Goal: Task Accomplishment & Management: Use online tool/utility

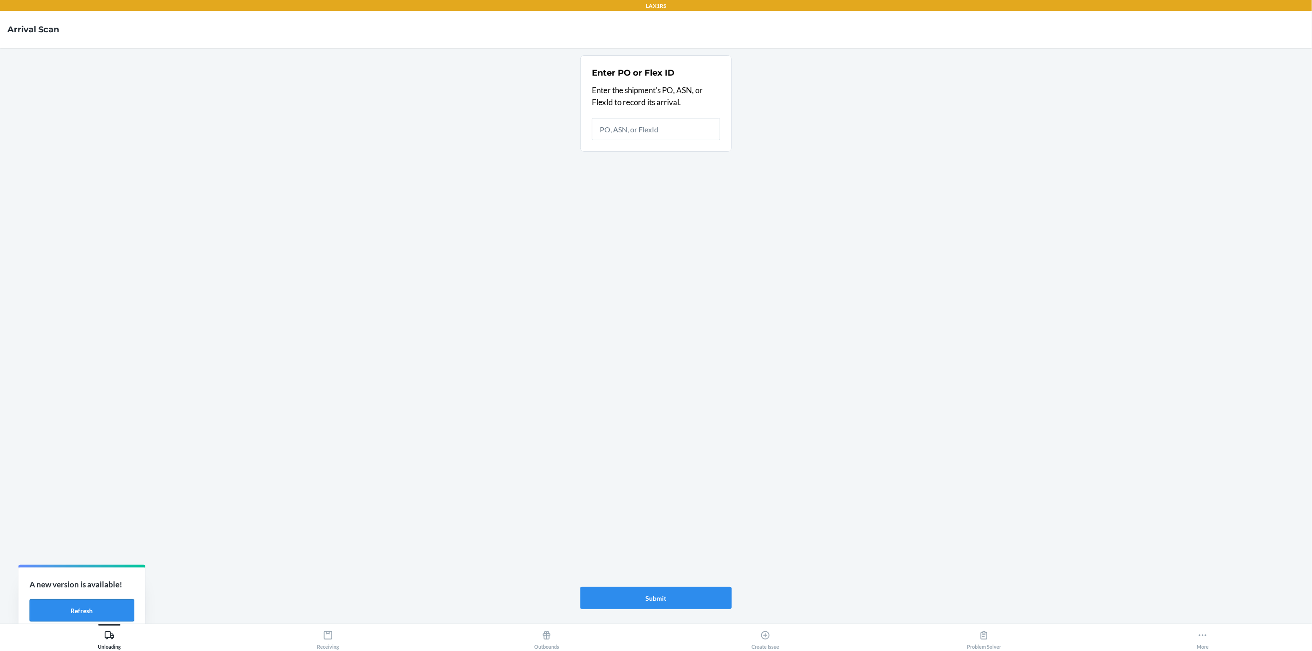
click at [63, 613] on button "Refresh" at bounding box center [82, 611] width 105 height 22
type input "WTK8EQ7WK7BGV"
click at [648, 616] on div "Enter PO or Flex ID Enter the shipment's PO, ASN, or FlexId to record its arriv…" at bounding box center [655, 335] width 151 height 561
click at [654, 594] on button "Submit" at bounding box center [655, 598] width 151 height 22
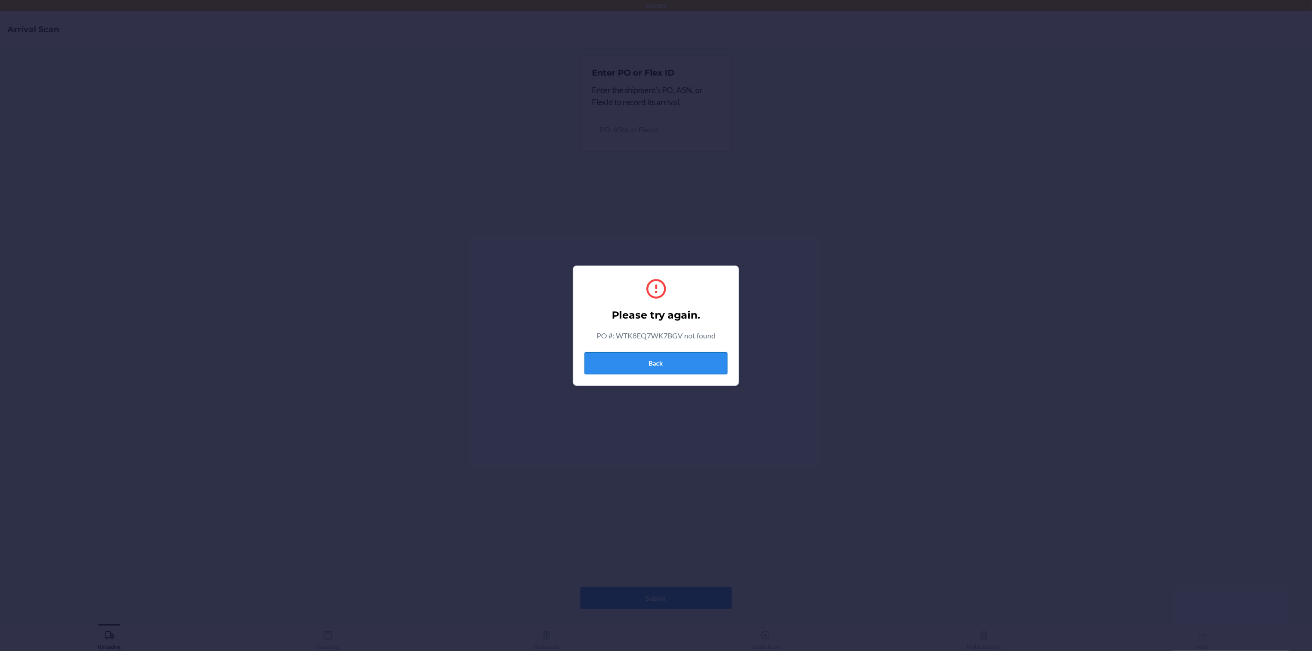
click at [669, 368] on button "Back" at bounding box center [655, 363] width 143 height 22
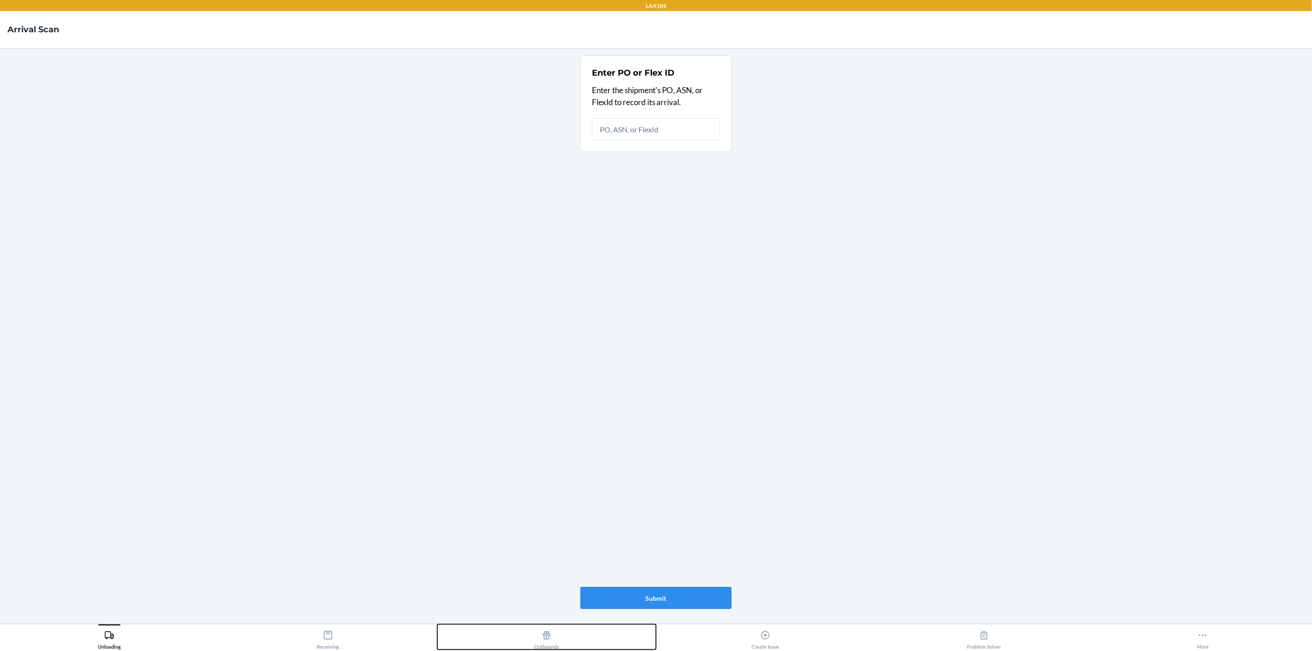
click at [552, 642] on div "Outbounds" at bounding box center [546, 638] width 25 height 23
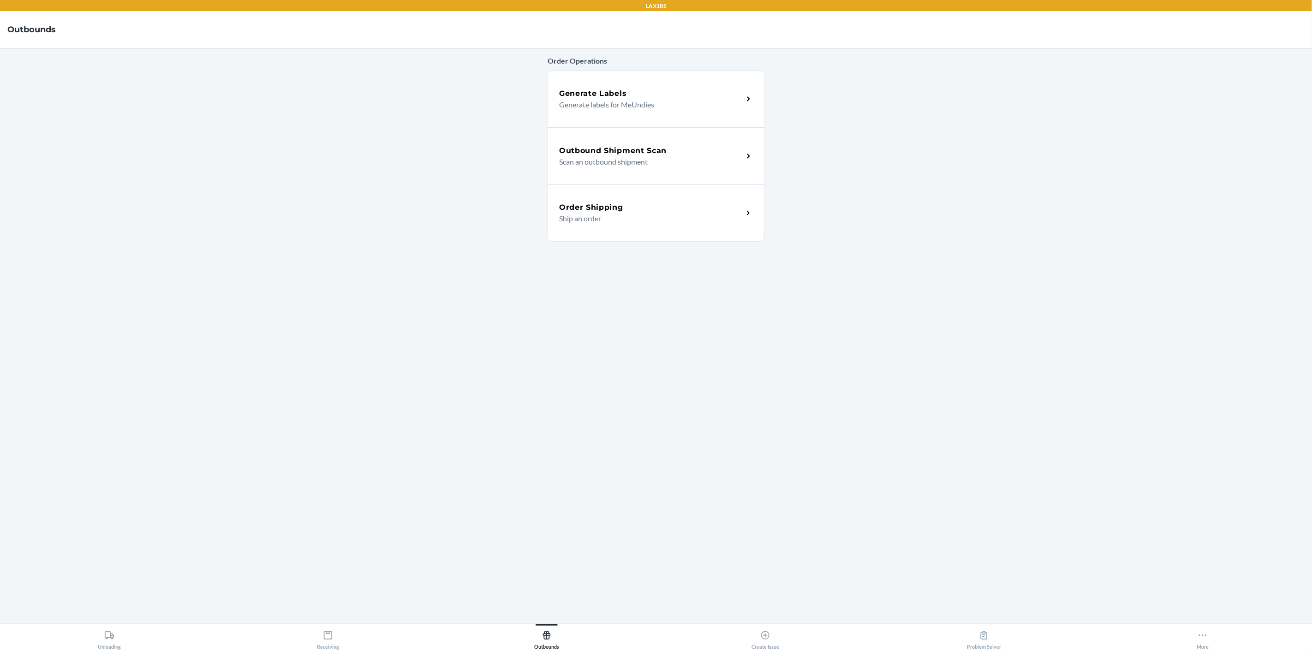
click at [730, 142] on div "Outbound Shipment Scan Scan an outbound shipment" at bounding box center [655, 155] width 217 height 57
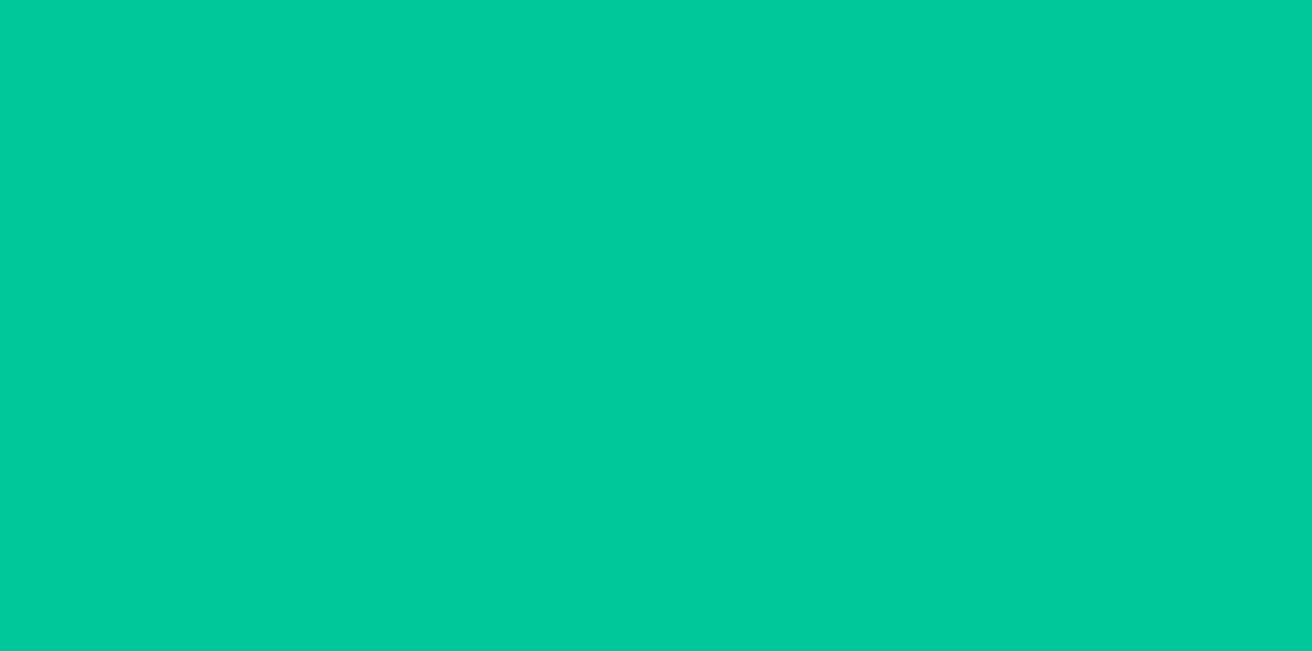
type input "[DATE]"
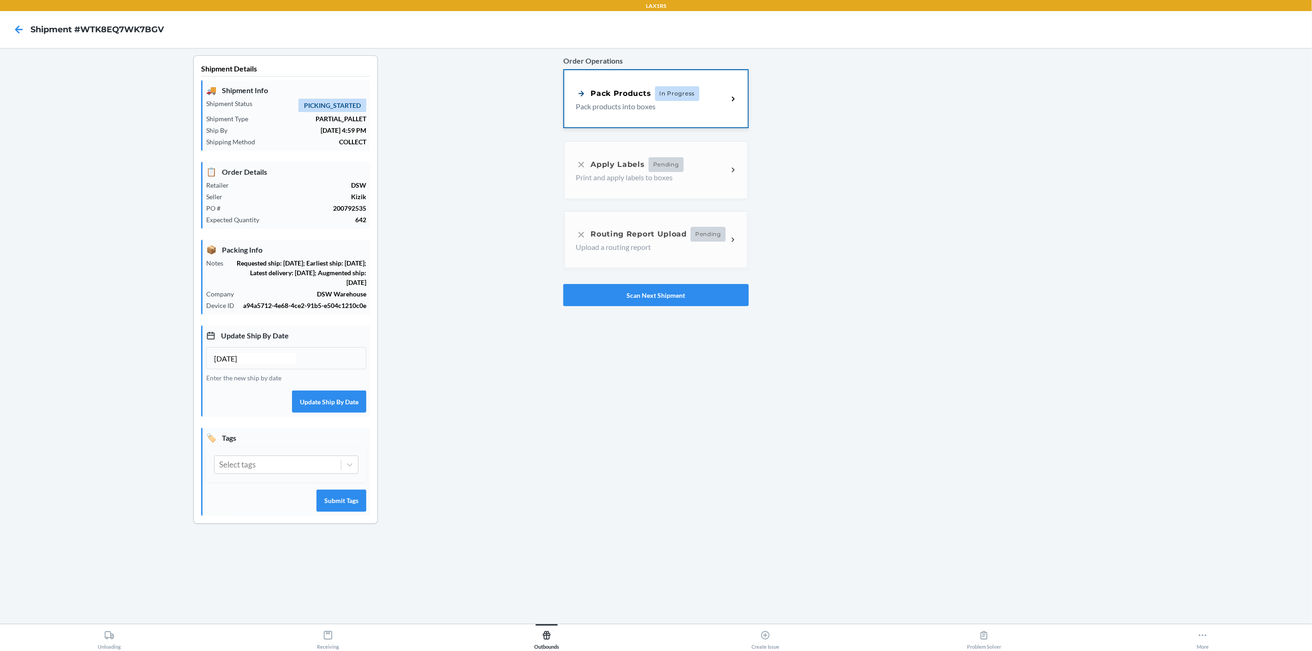
click at [721, 102] on div "Pack Products In Progress Pack products into boxes" at bounding box center [652, 99] width 152 height 26
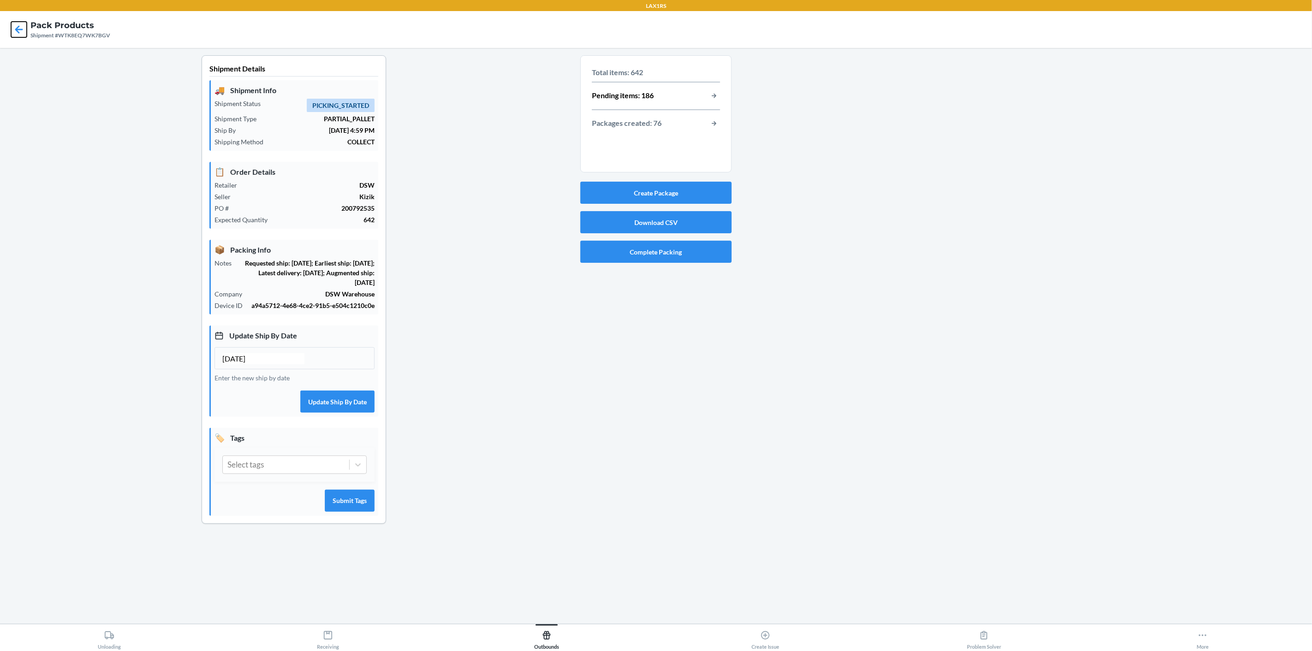
click at [14, 23] on icon at bounding box center [19, 30] width 16 height 16
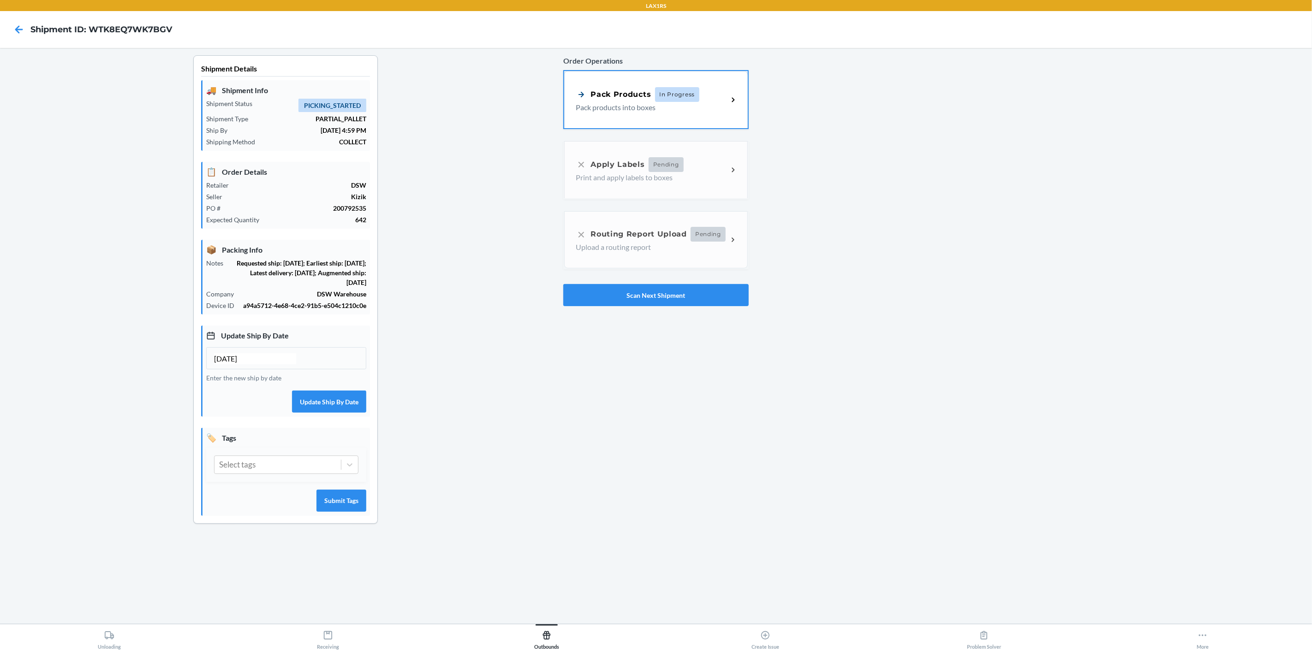
click at [749, 104] on div at bounding box center [1027, 296] width 556 height 483
click at [739, 94] on div "Pack Products In Progress Pack products into boxes" at bounding box center [655, 98] width 183 height 57
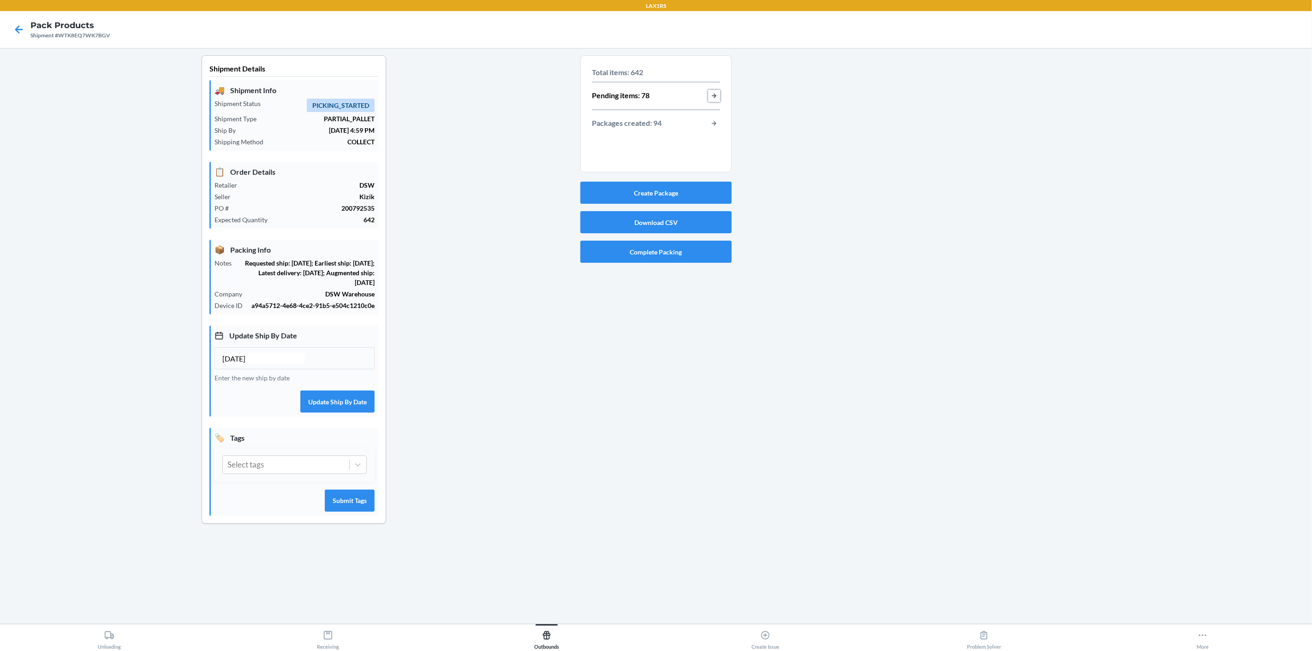
click at [714, 94] on button "button-view-pending-items" at bounding box center [714, 96] width 12 height 12
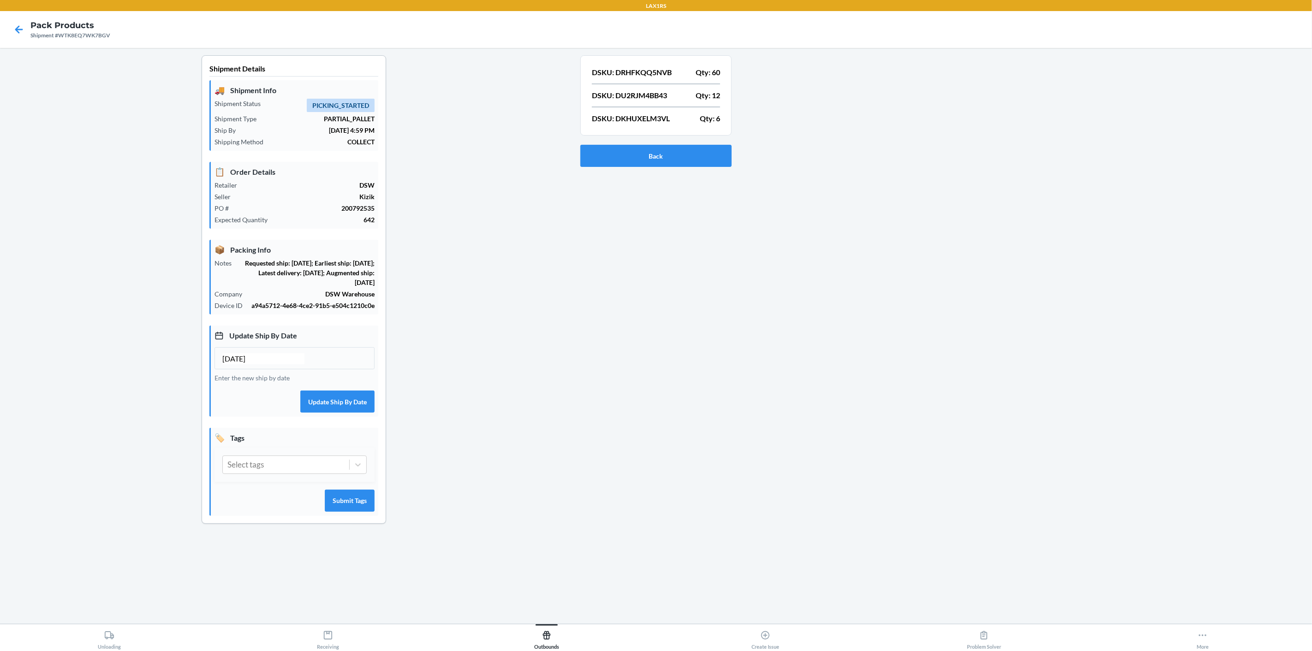
click at [636, 73] on p "DSKU: DRHFKQQ5NVB" at bounding box center [632, 72] width 80 height 11
copy p "DRHFKQQ5NVB"
click at [643, 93] on p "DSKU: DU2RJM4BB43" at bounding box center [629, 95] width 75 height 11
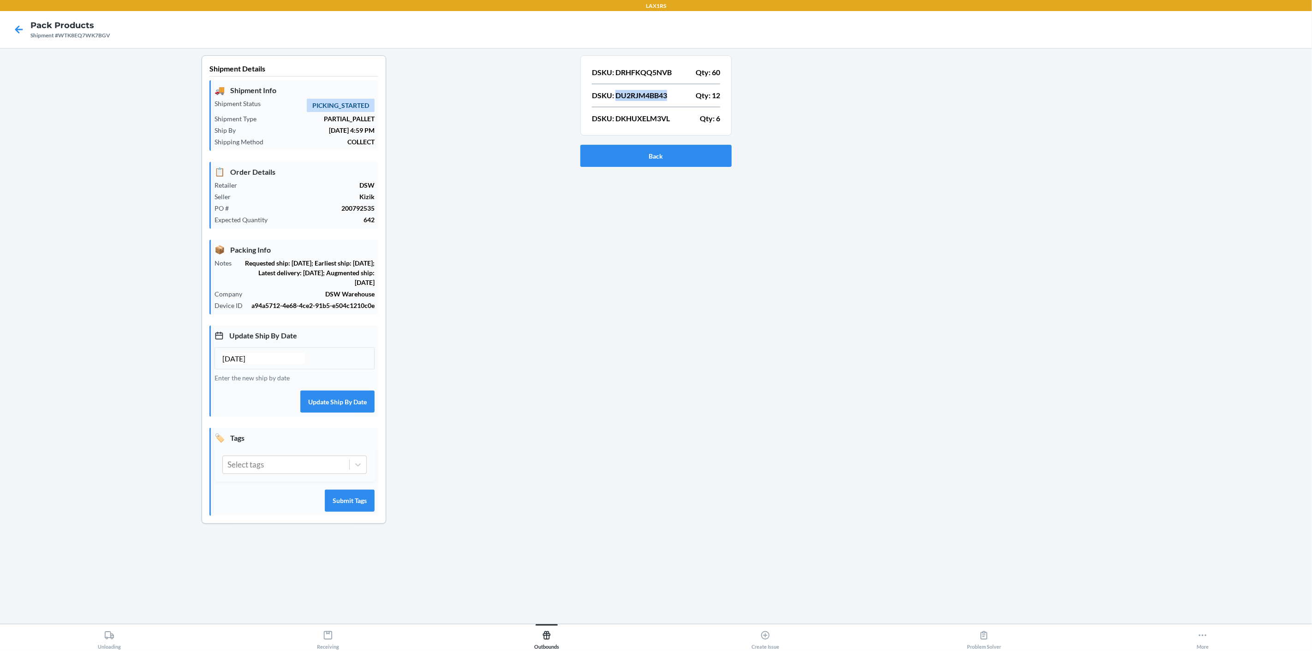
copy p "DU2RJM4BB43"
click at [643, 117] on p "DSKU: DKHUXELM3VL" at bounding box center [631, 118] width 78 height 11
copy p "DKHUXELM3VL"
click at [640, 95] on p "DSKU: DU2RJM4BB43" at bounding box center [629, 95] width 75 height 11
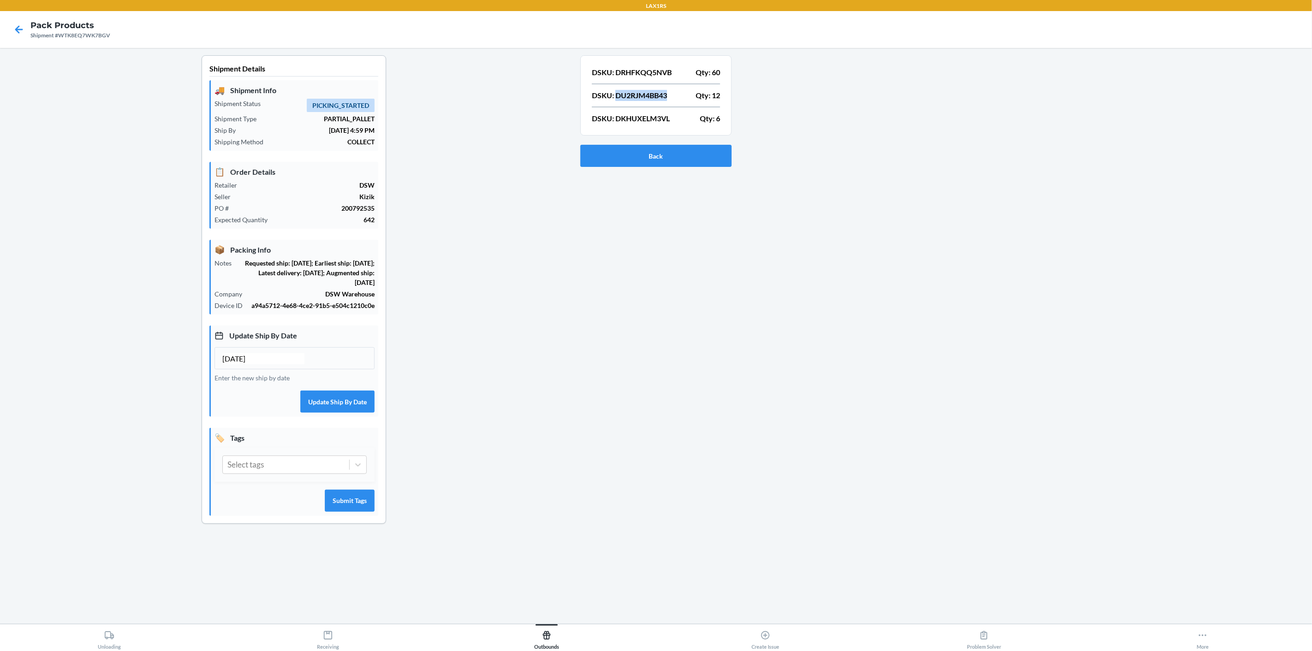
click at [640, 95] on p "DSKU: DU2RJM4BB43" at bounding box center [629, 95] width 75 height 11
drag, startPoint x: 641, startPoint y: 106, endPoint x: 636, endPoint y: 94, distance: 12.4
click at [636, 94] on p "DSKU: DU2RJM4BB43" at bounding box center [629, 95] width 75 height 11
click at [632, 95] on p "DSKU: DU2RJM4BB43" at bounding box center [629, 95] width 75 height 11
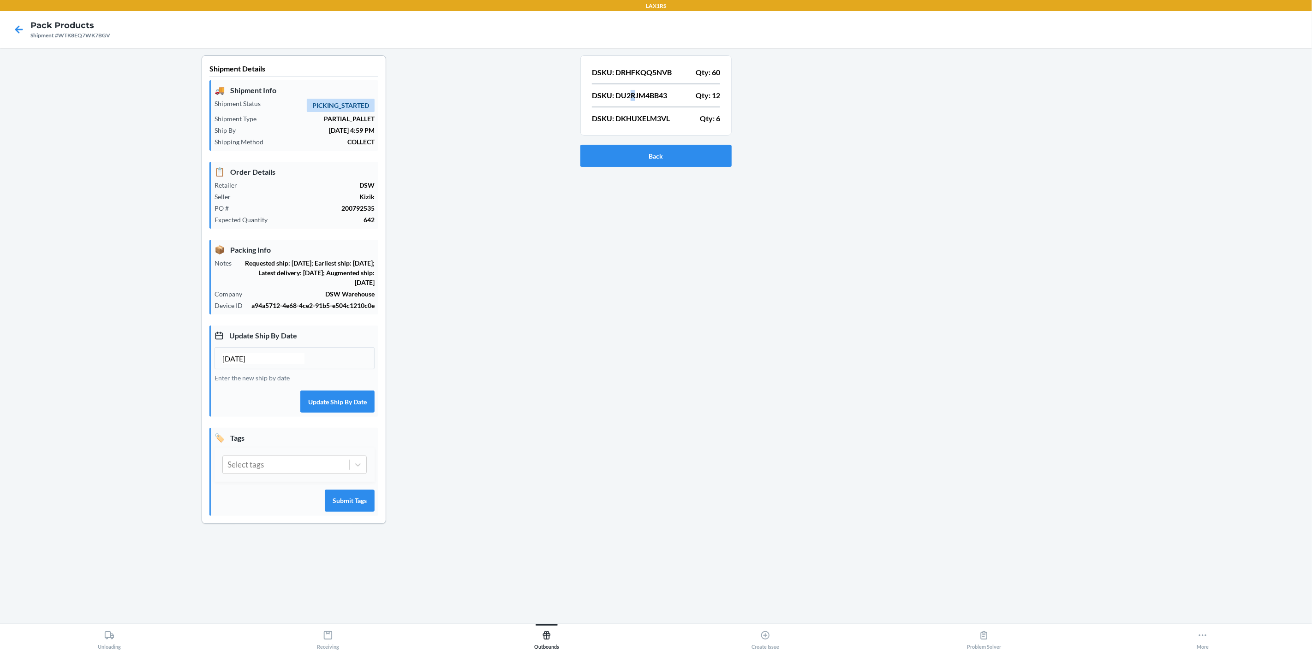
click at [632, 95] on p "DSKU: DU2RJM4BB43" at bounding box center [629, 95] width 75 height 11
drag, startPoint x: 632, startPoint y: 95, endPoint x: 614, endPoint y: 94, distance: 18.5
click at [614, 94] on p "DSKU: DU2RJM4BB43" at bounding box center [629, 95] width 75 height 11
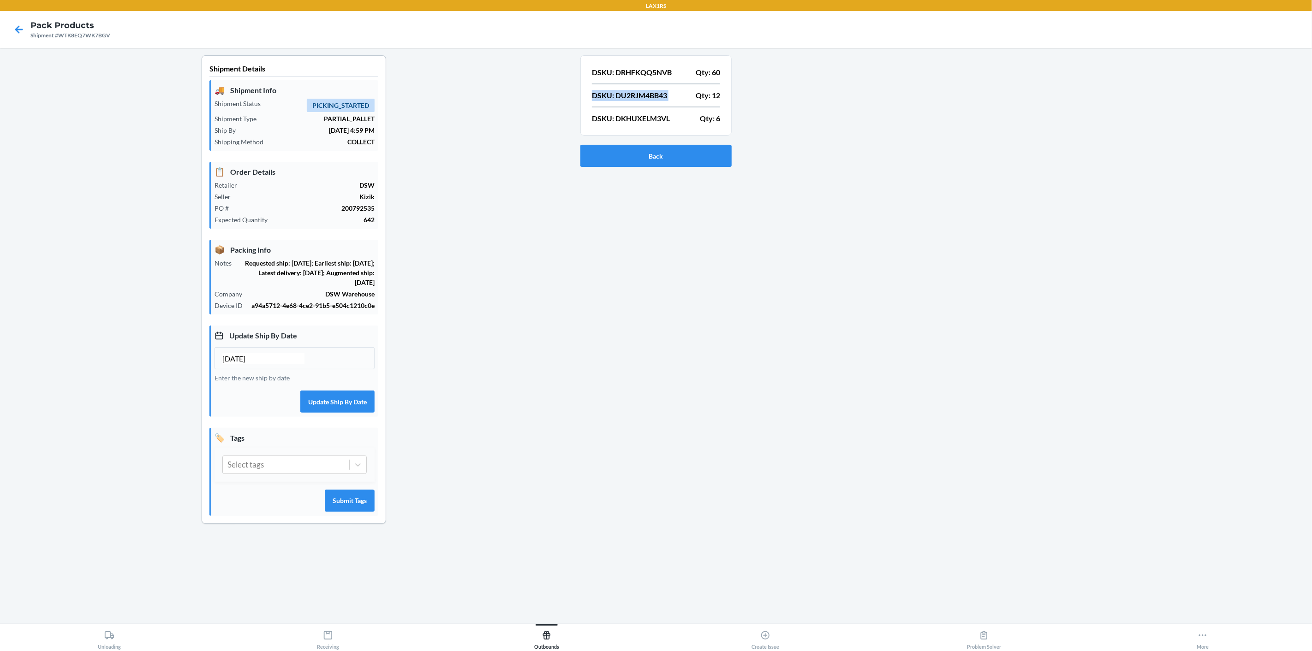
click at [637, 94] on p "DSKU: DU2RJM4BB43" at bounding box center [629, 95] width 75 height 11
click at [636, 77] on p "DSKU: DRHFKQQ5NVB" at bounding box center [632, 72] width 80 height 11
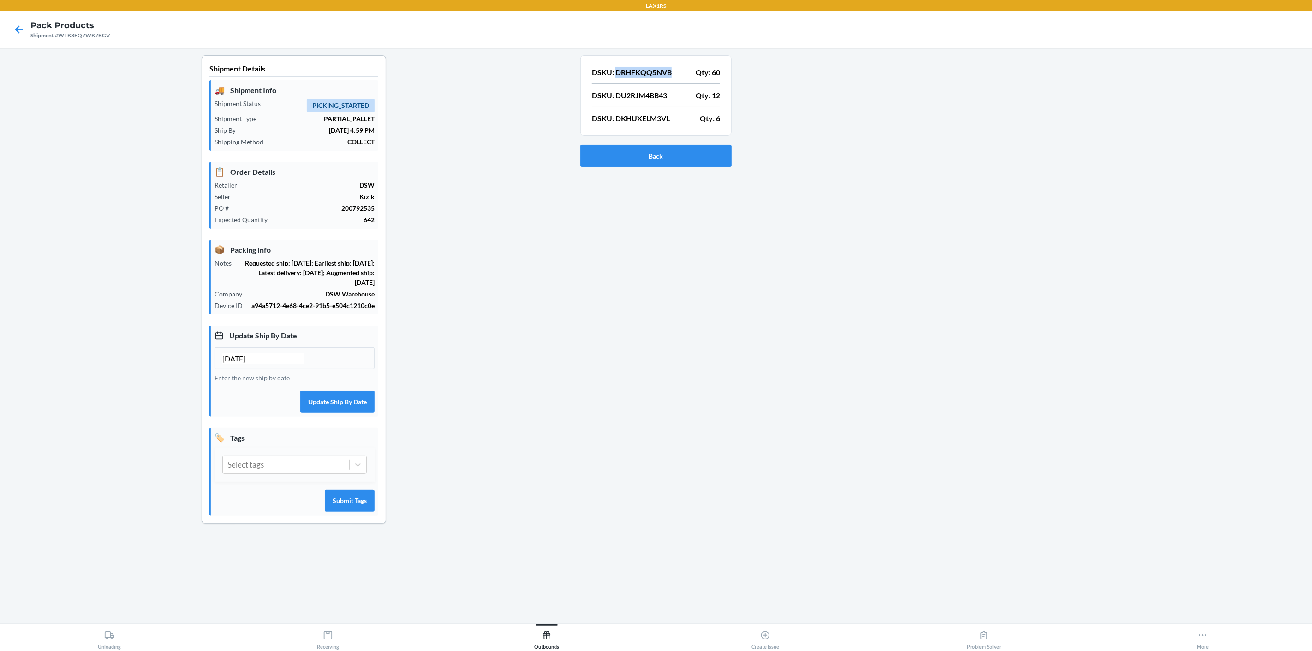
click at [636, 77] on p "DSKU: DRHFKQQ5NVB" at bounding box center [632, 72] width 80 height 11
click at [643, 94] on p "DSKU: DU2RJM4BB43" at bounding box center [629, 95] width 75 height 11
copy p "DU2RJM4BB43"
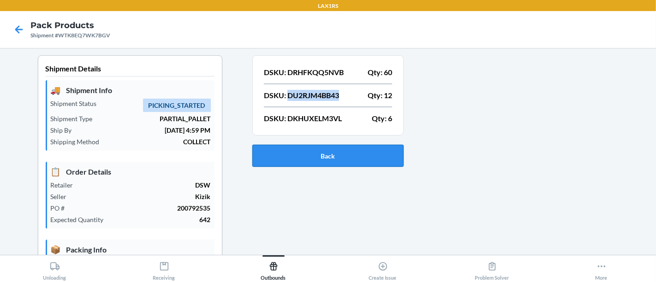
click at [309, 151] on button "Back" at bounding box center [327, 156] width 151 height 22
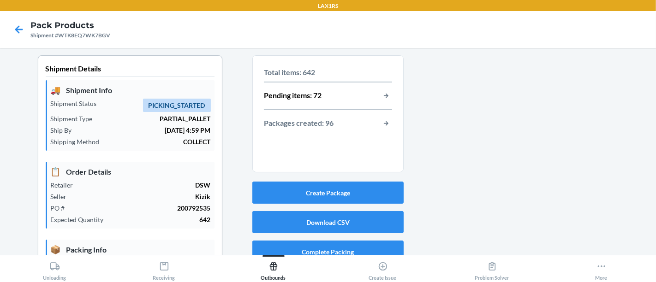
click at [380, 89] on div "Total items: 642 Pending items: 72 Packages created: 96" at bounding box center [328, 98] width 128 height 70
click at [380, 93] on button "button-view-pending-items" at bounding box center [386, 96] width 12 height 12
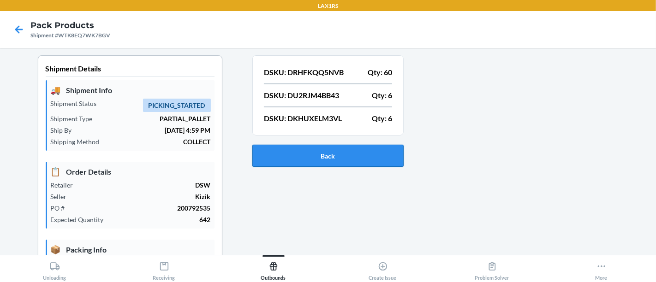
click at [330, 154] on button "Back" at bounding box center [327, 156] width 151 height 22
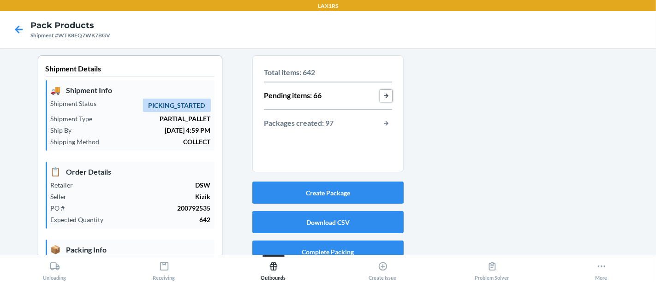
click at [380, 96] on button "button-view-pending-items" at bounding box center [386, 96] width 12 height 12
